Goal: Find specific fact: Find contact information

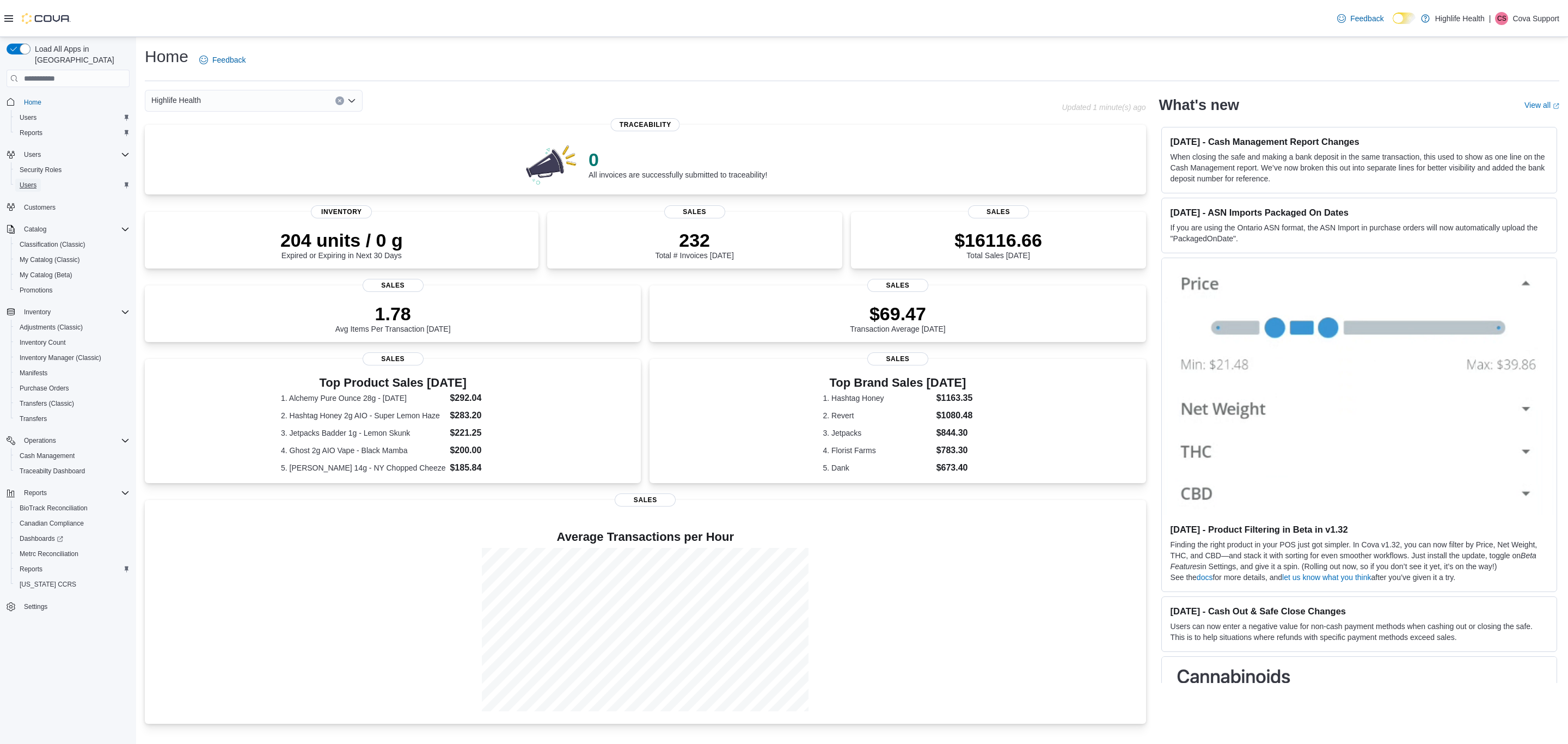
click at [26, 181] on span "Users" at bounding box center [28, 185] width 17 height 9
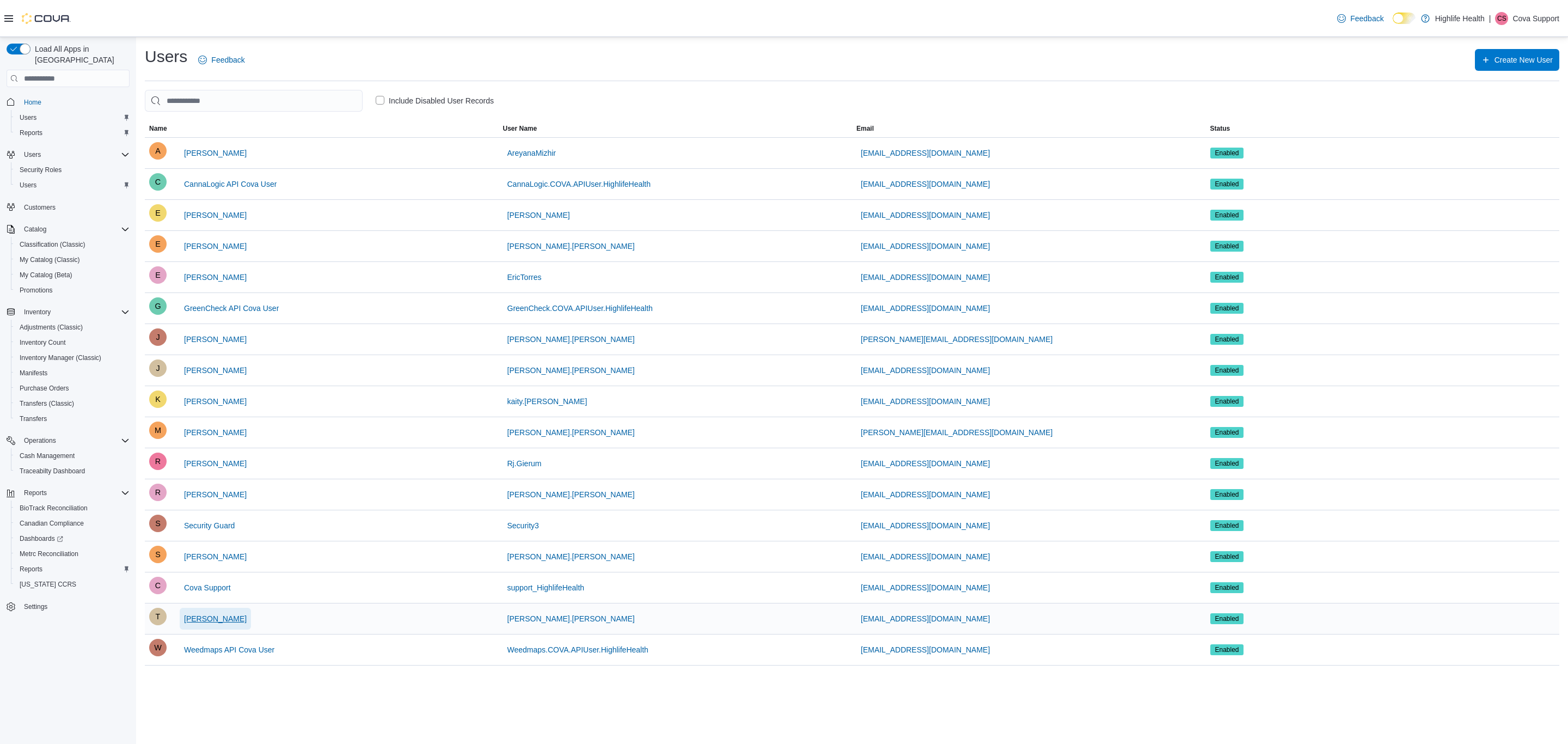
click at [221, 612] on span "Tracey Lewis" at bounding box center [215, 619] width 63 height 22
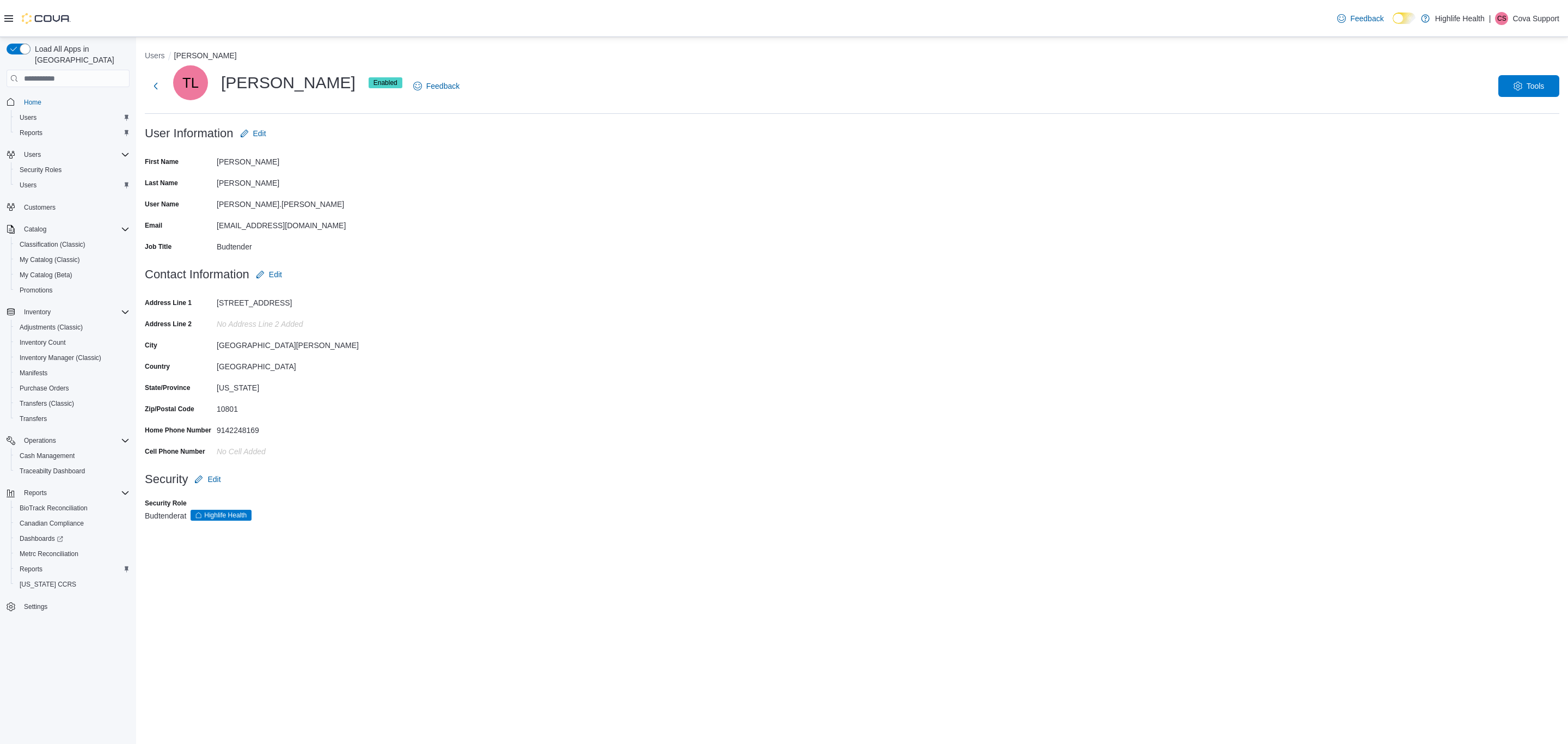
click at [290, 228] on div "traceymlewis22@gmail.com" at bounding box center [290, 223] width 146 height 13
click at [289, 228] on div "traceymlewis22@gmail.com" at bounding box center [290, 223] width 146 height 13
copy div "traceymlewis22@gmail.com"
click at [1547, 23] on p "Cova Support" at bounding box center [1536, 18] width 47 height 13
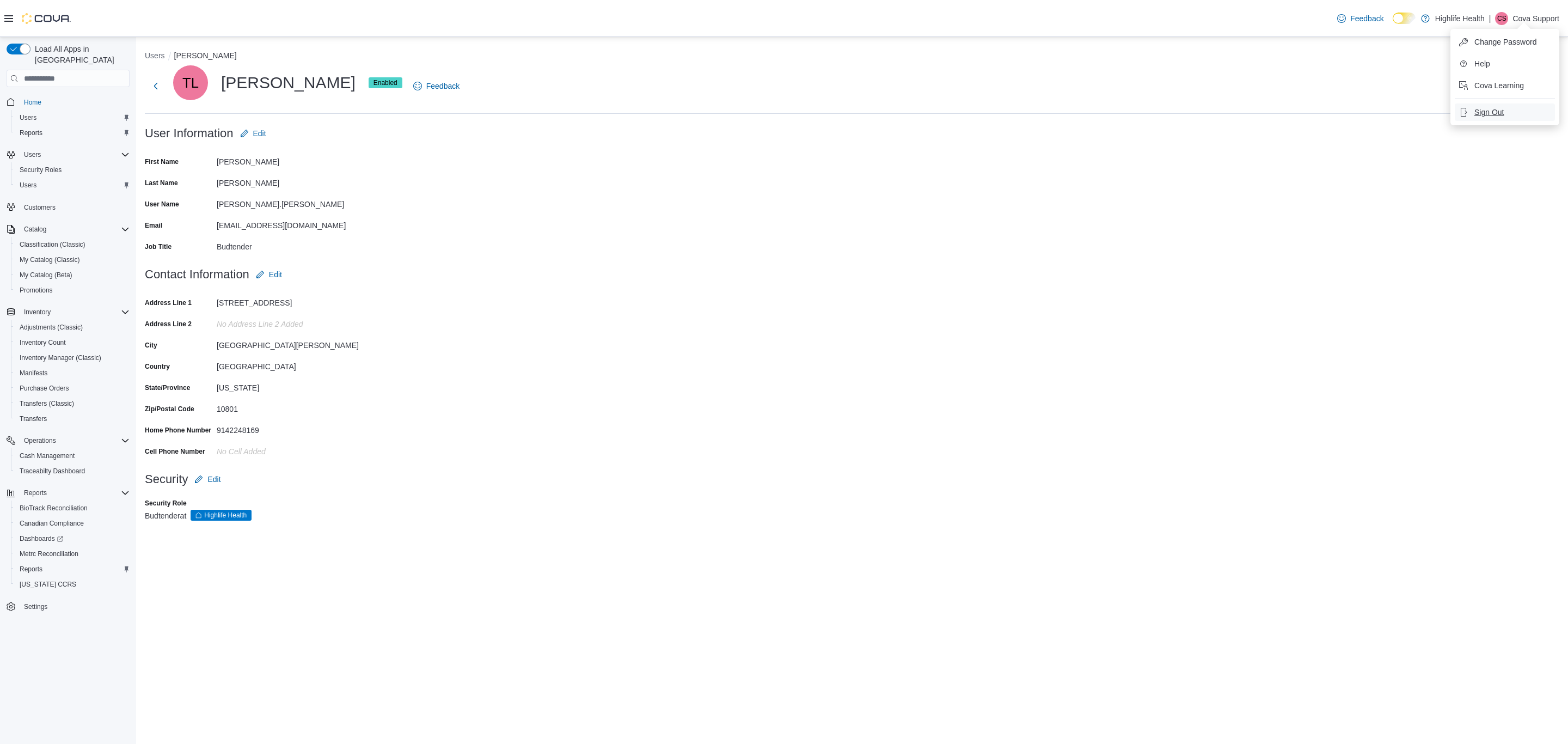
click at [1509, 105] on button "Sign Out" at bounding box center [1505, 112] width 100 height 17
